Goal: Find specific page/section: Find specific page/section

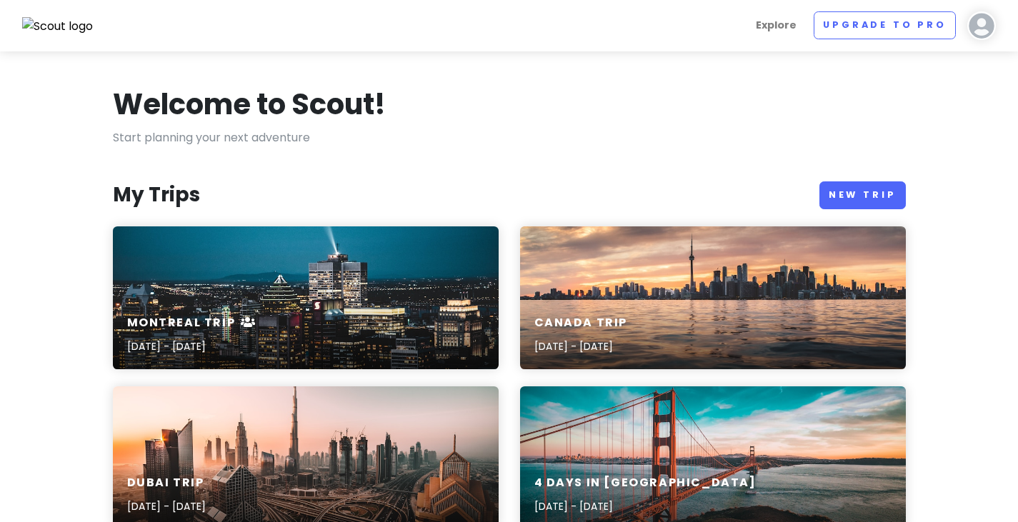
click at [974, 31] on img at bounding box center [981, 25] width 29 height 29
click at [655, 134] on p "Start planning your next adventure" at bounding box center [509, 138] width 793 height 19
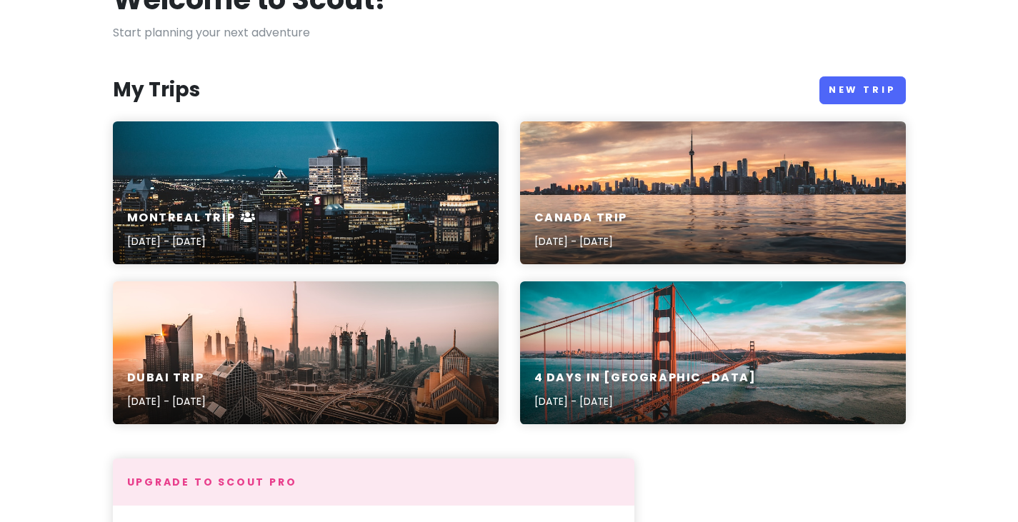
scroll to position [107, 0]
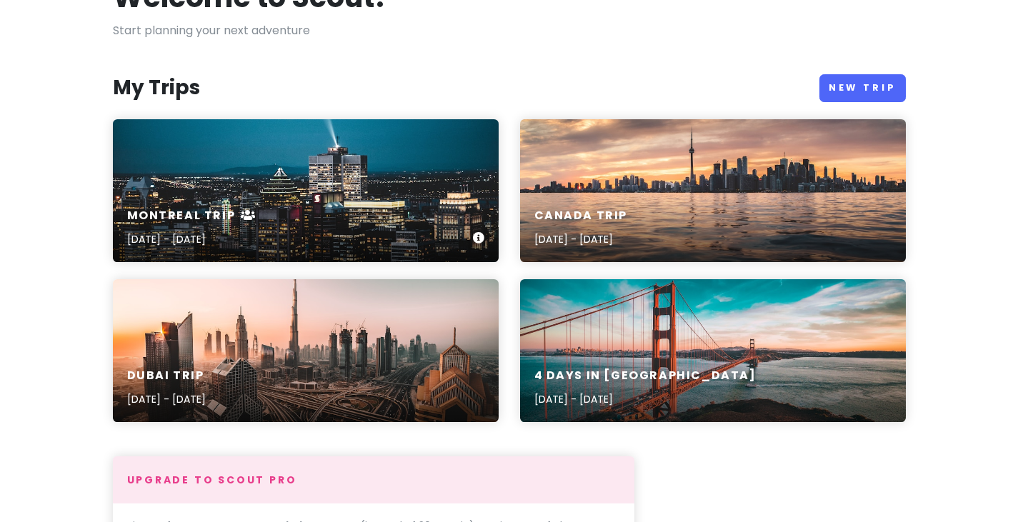
click at [330, 169] on div "Montreal Trip [DATE] - [DATE]" at bounding box center [306, 190] width 386 height 143
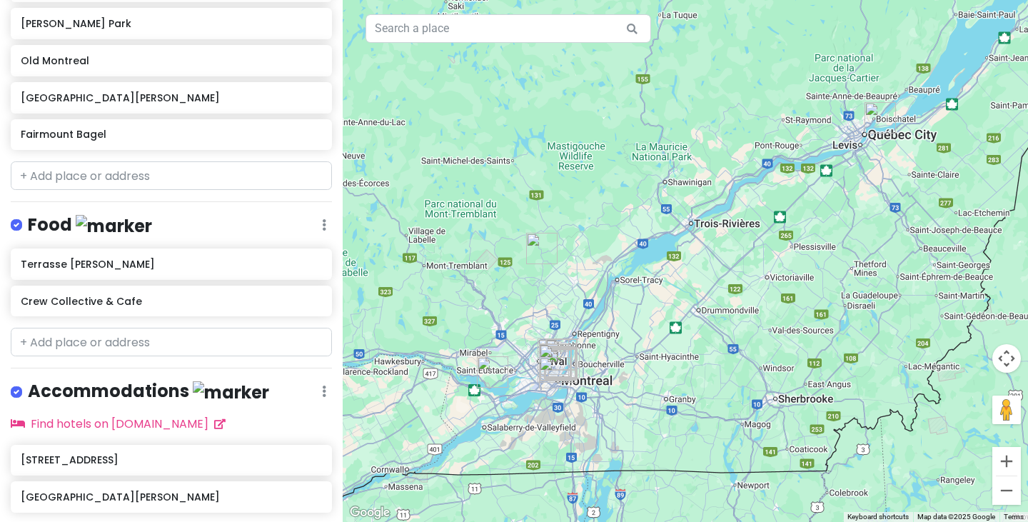
scroll to position [986, 0]
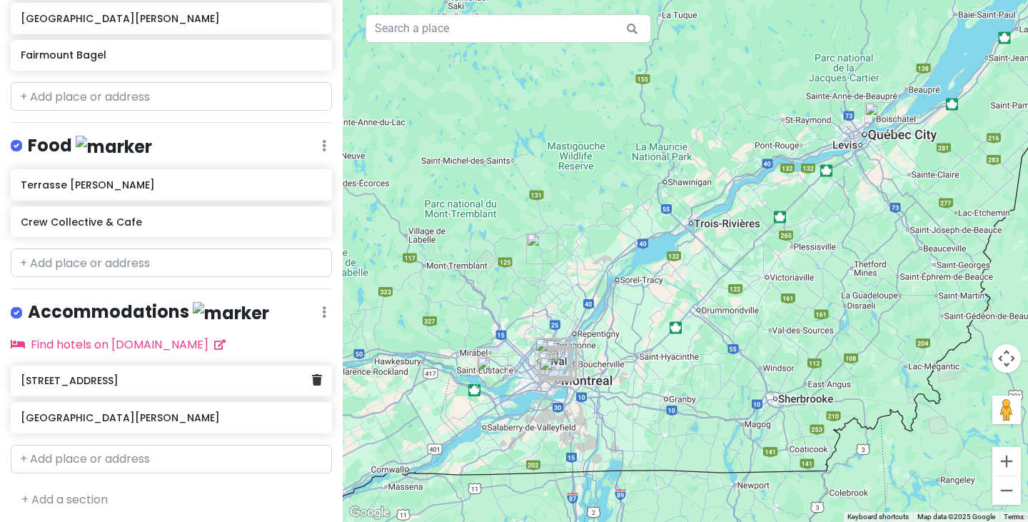
click at [137, 384] on div "[STREET_ADDRESS]" at bounding box center [166, 381] width 291 height 20
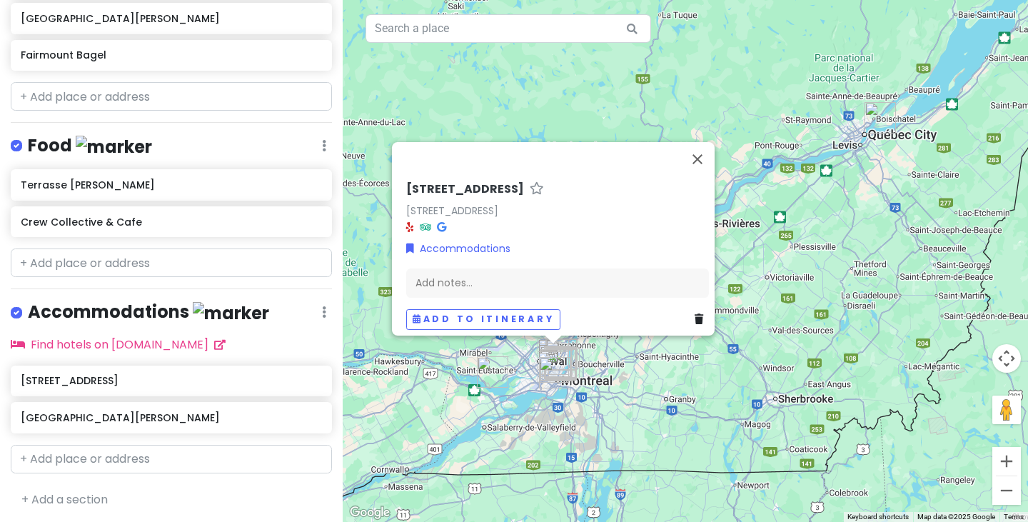
click at [166, 430] on div "[STREET_ADDRESS][PERSON_NAME]" at bounding box center [171, 403] width 343 height 74
click at [195, 411] on h6 "[GEOGRAPHIC_DATA][PERSON_NAME]" at bounding box center [166, 417] width 291 height 13
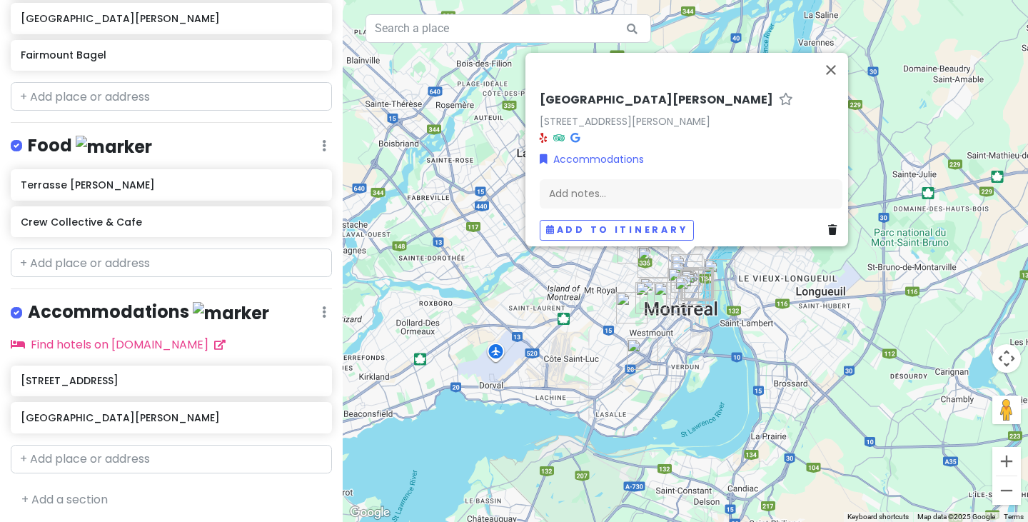
drag, startPoint x: 649, startPoint y: 172, endPoint x: 658, endPoint y: 493, distance: 320.8
click at [658, 493] on div "[STREET_ADDRESS][PERSON_NAME] [STREET_ADDRESS][PERSON_NAME] Accommodations Add …" at bounding box center [686, 261] width 686 height 522
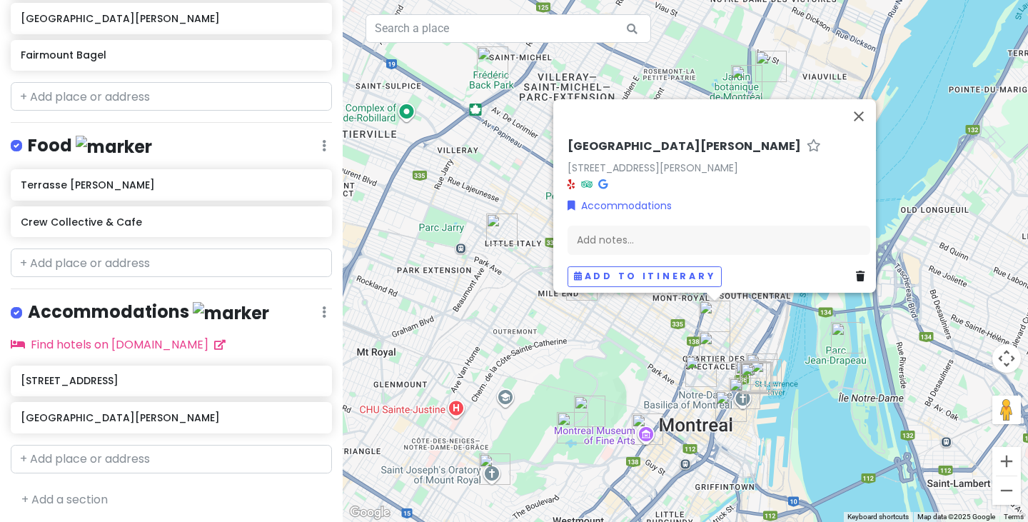
drag, startPoint x: 598, startPoint y: 229, endPoint x: 529, endPoint y: 316, distance: 110.7
click at [529, 316] on div "[STREET_ADDRESS][PERSON_NAME] [STREET_ADDRESS][PERSON_NAME] Accommodations Add …" at bounding box center [686, 261] width 686 height 522
click at [593, 376] on div "[STREET_ADDRESS][PERSON_NAME] [STREET_ADDRESS][PERSON_NAME] Accommodations Add …" at bounding box center [686, 261] width 686 height 522
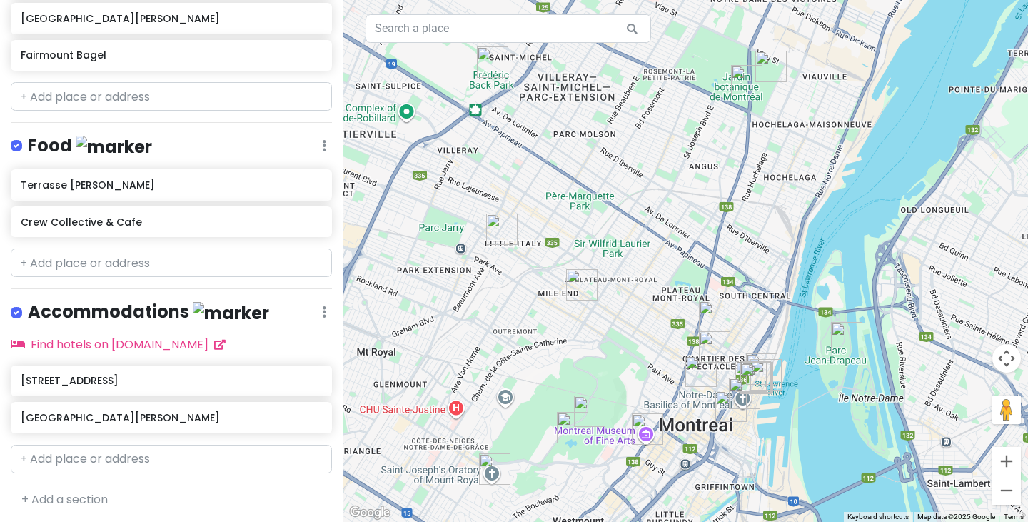
click at [494, 230] on img "6811 Rue Clark" at bounding box center [502, 229] width 43 height 43
